Goal: Complete application form

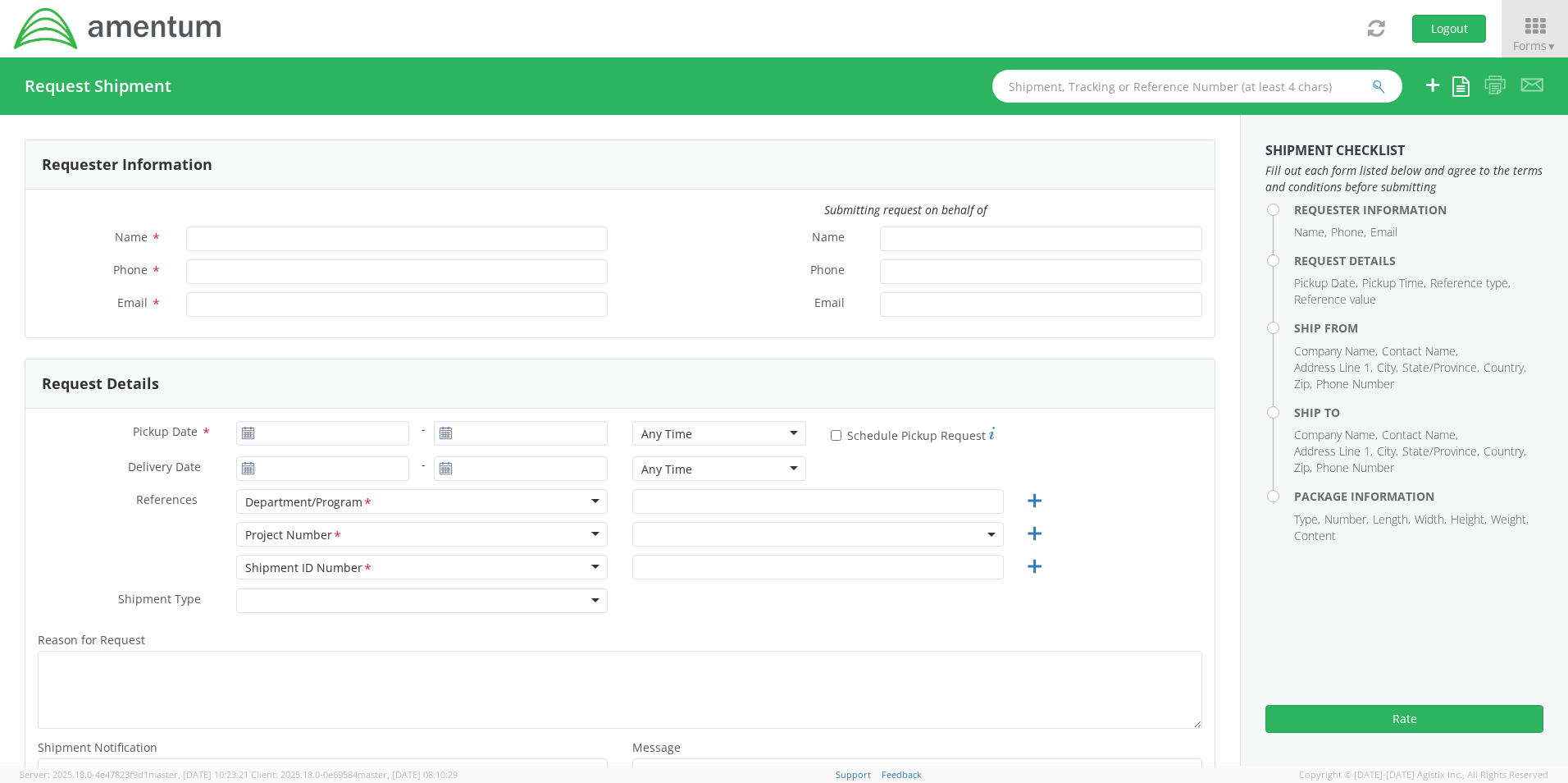
type input "[PERSON_NAME]"
type input "8172241568"
type input "[EMAIL_ADDRESS][PERSON_NAME][DOMAIN_NAME]"
select select "OCCP.600391.00000"
